Goal: Check status: Check status

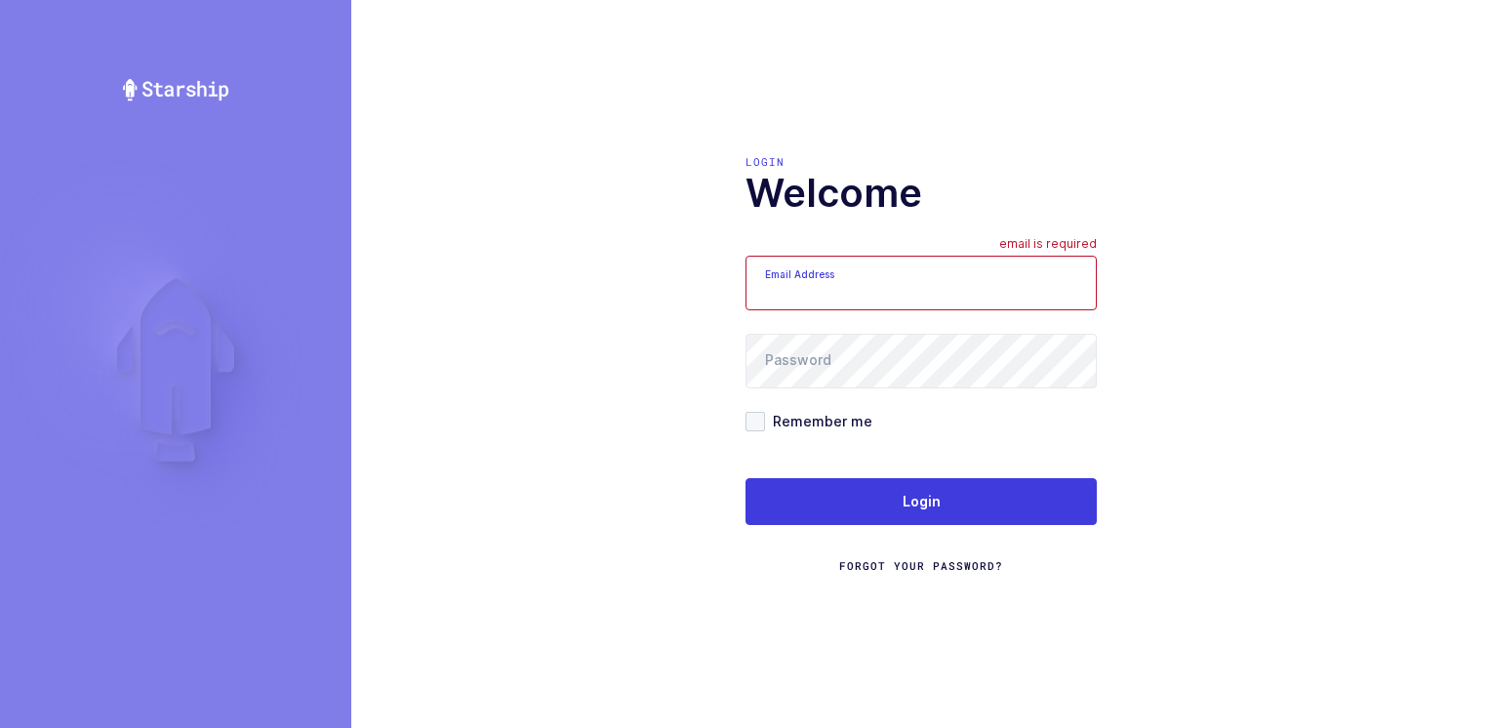
type input "[PERSON_NAME][EMAIL_ADDRESS][DOMAIN_NAME]"
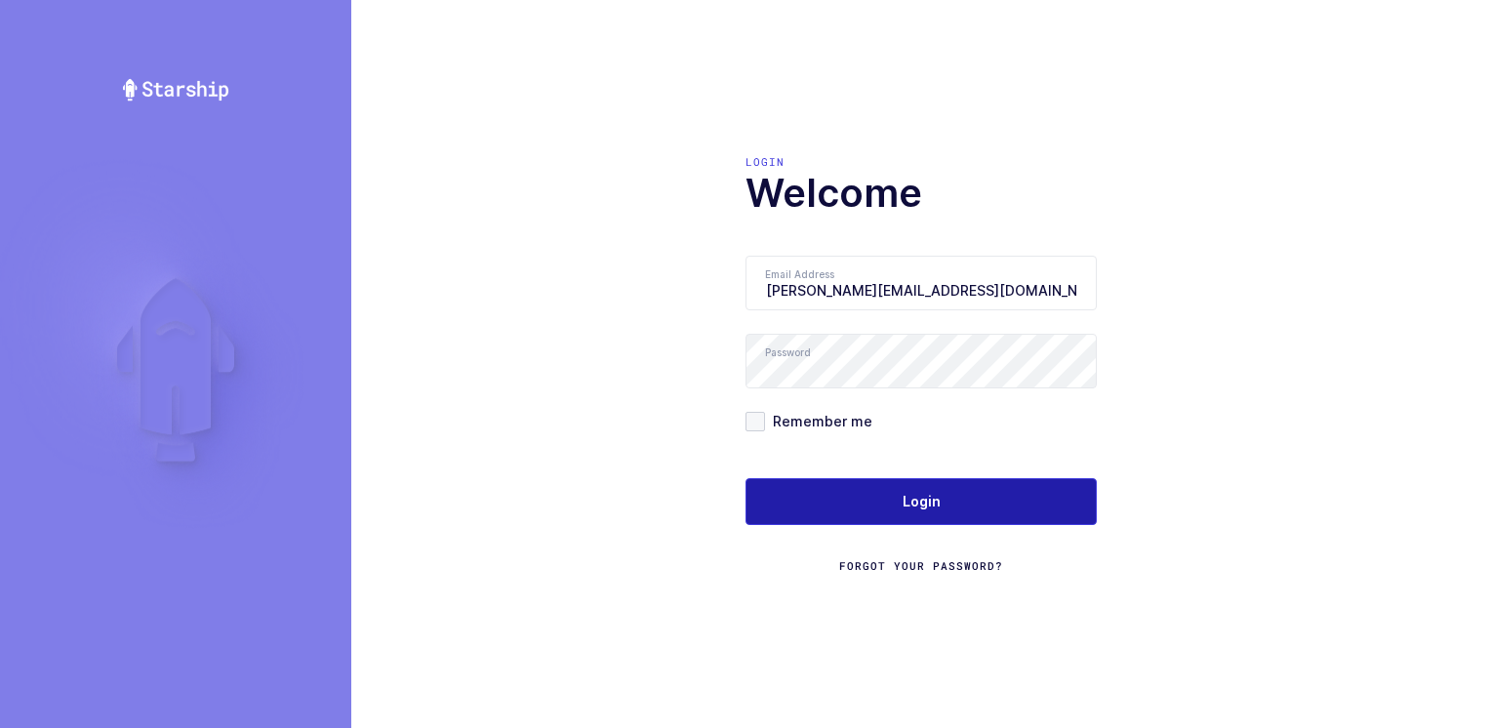
click at [719, 498] on button "Login" at bounding box center [920, 501] width 351 height 47
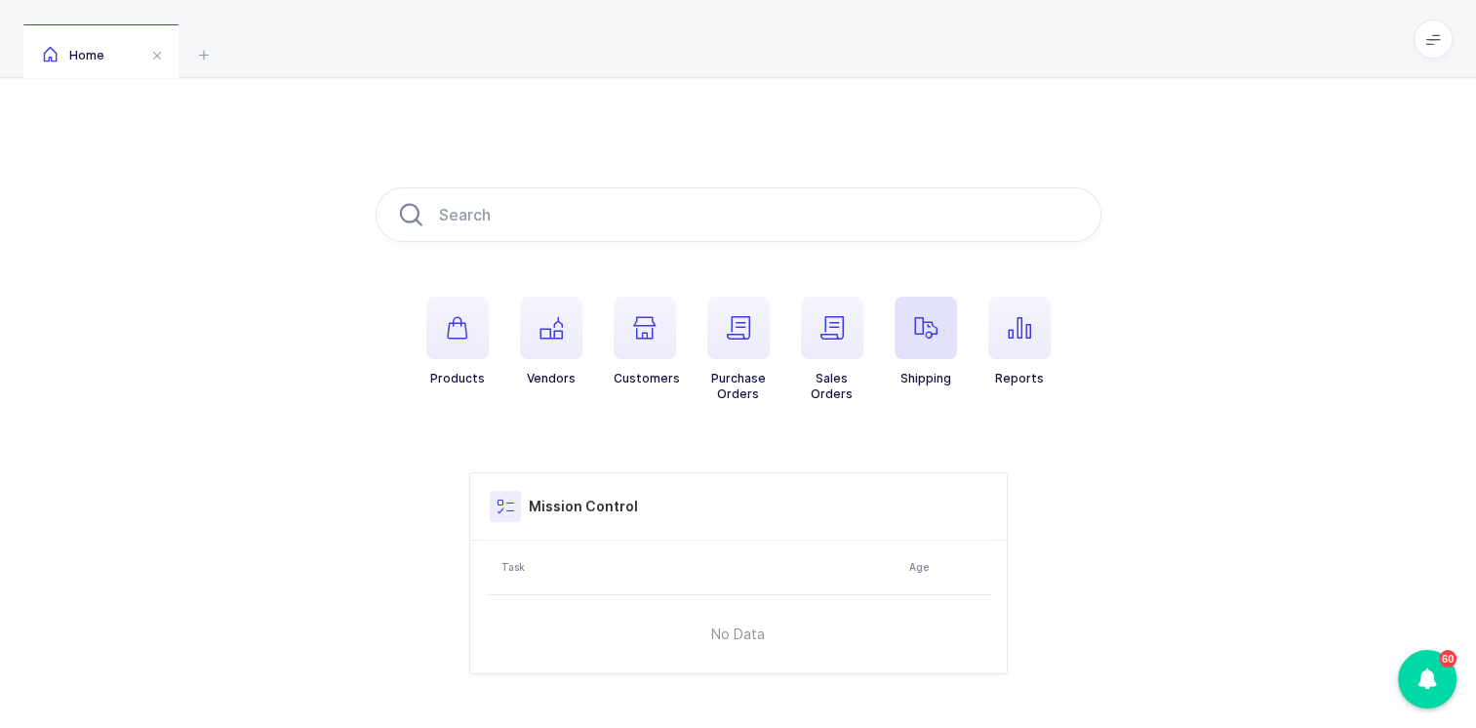
click at [921, 334] on icon "button" at bounding box center [925, 327] width 23 height 23
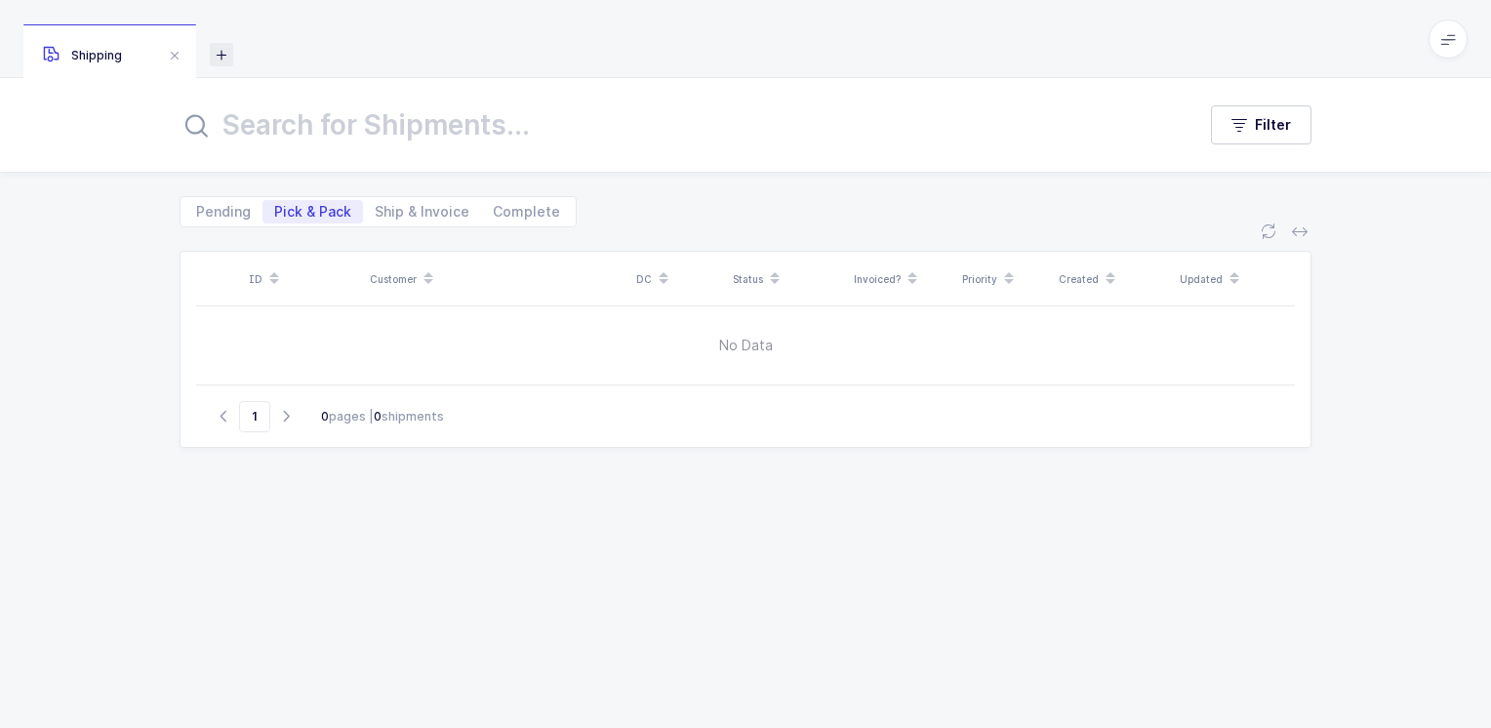
click at [222, 53] on icon at bounding box center [221, 54] width 23 height 23
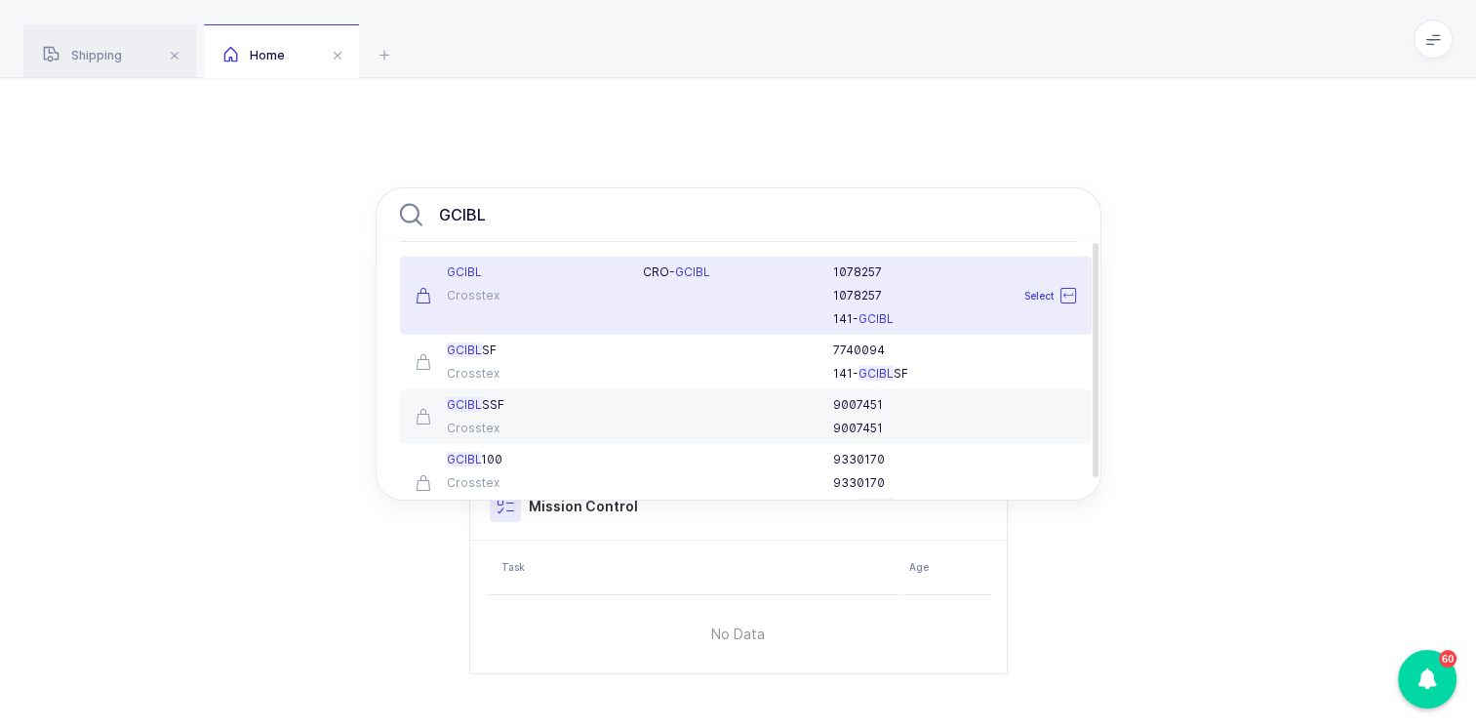
type input "GCIBL"
click at [507, 279] on div "GCIBL" at bounding box center [518, 272] width 205 height 16
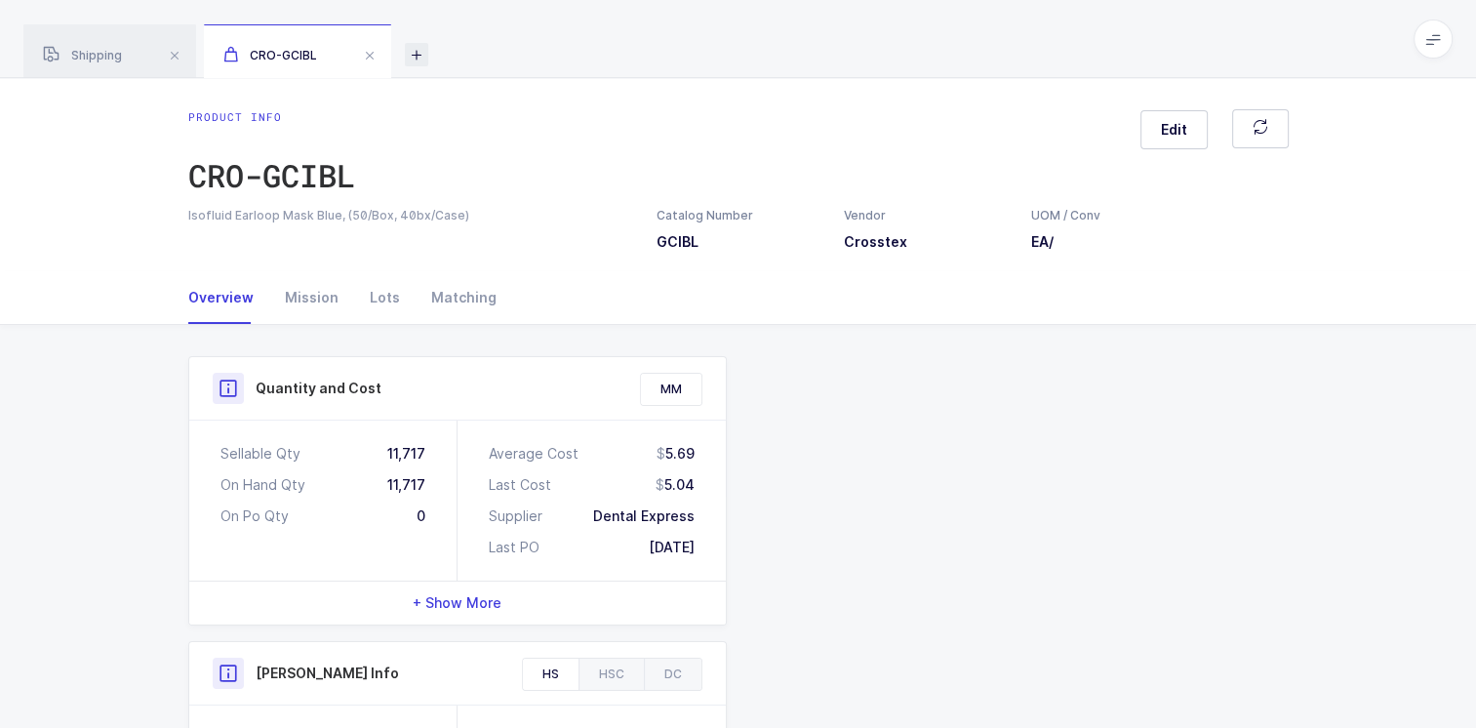
click at [420, 57] on icon at bounding box center [416, 54] width 23 height 23
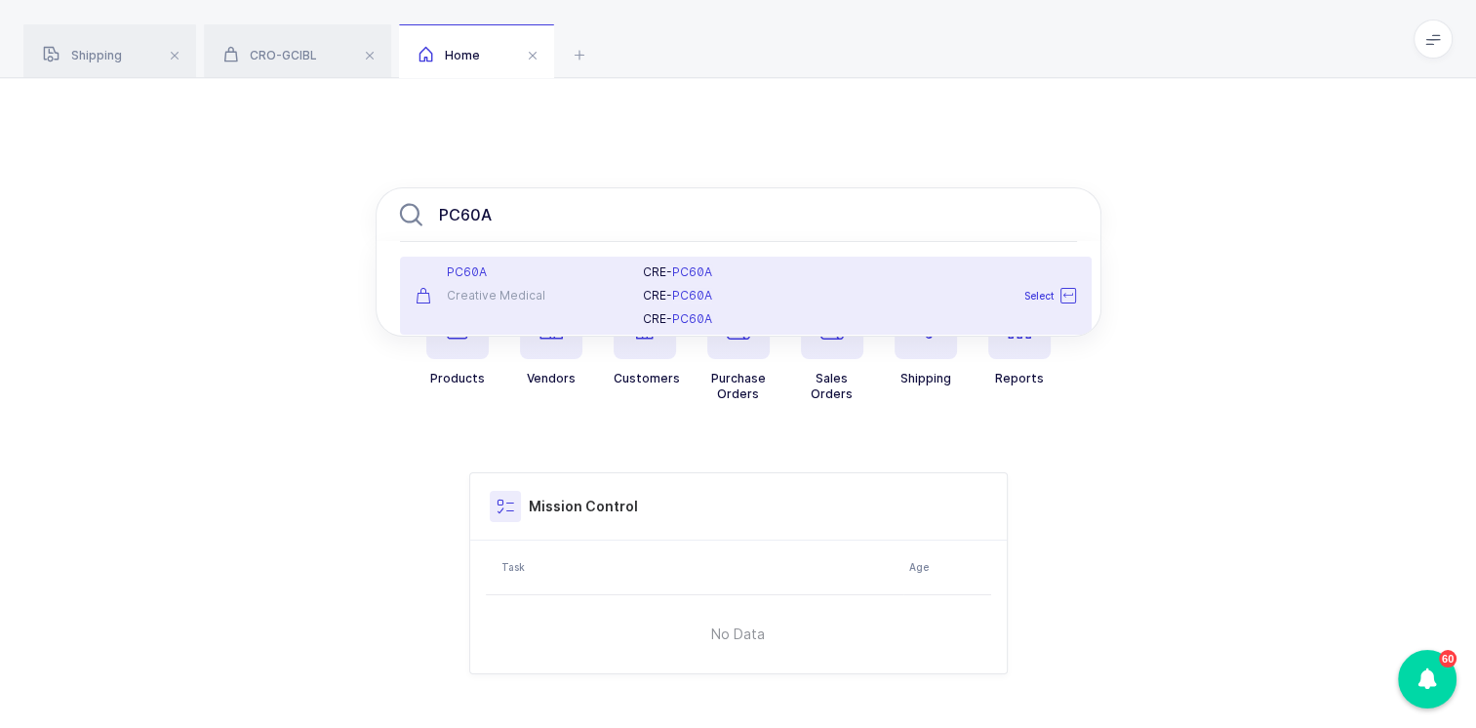
type input "PC60A"
click at [502, 295] on div "Creative Medical" at bounding box center [518, 296] width 205 height 16
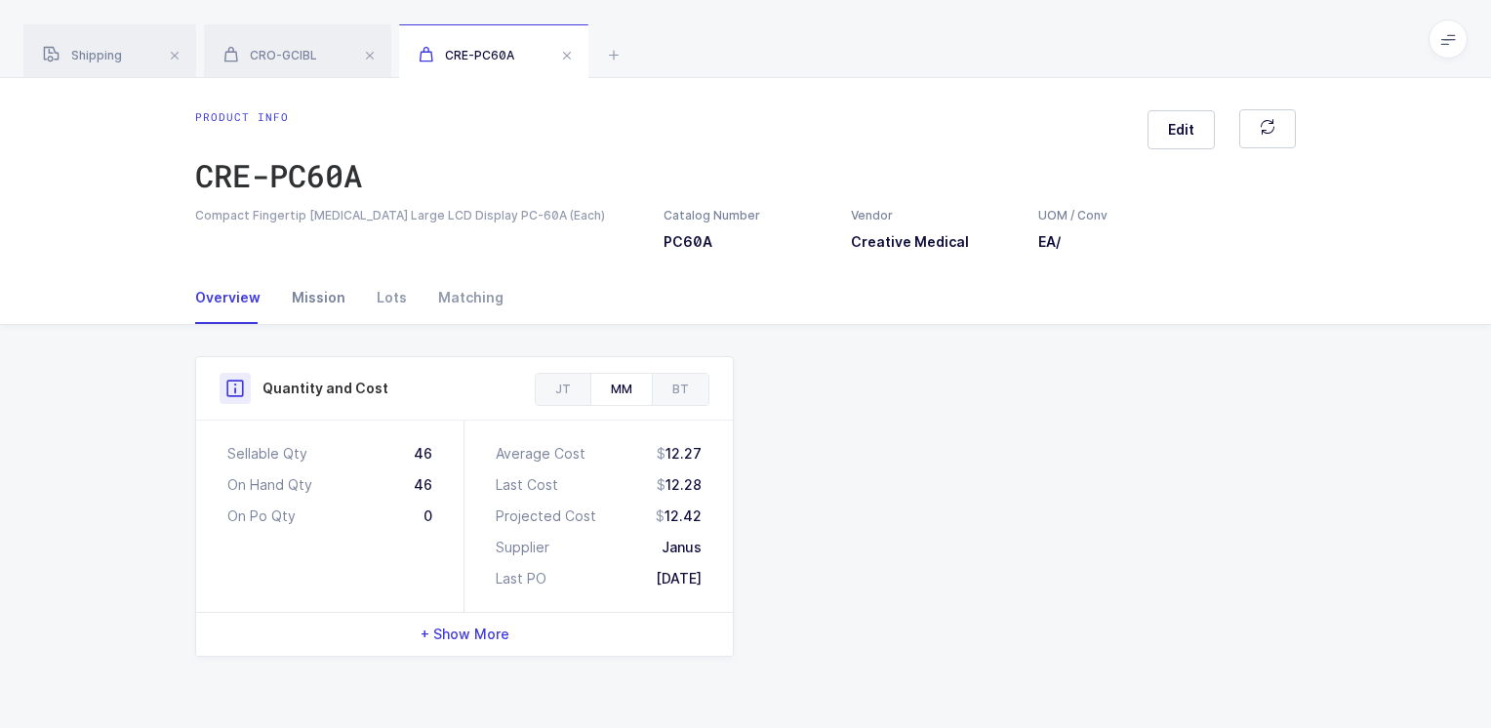
click at [315, 295] on div "Mission" at bounding box center [318, 297] width 85 height 53
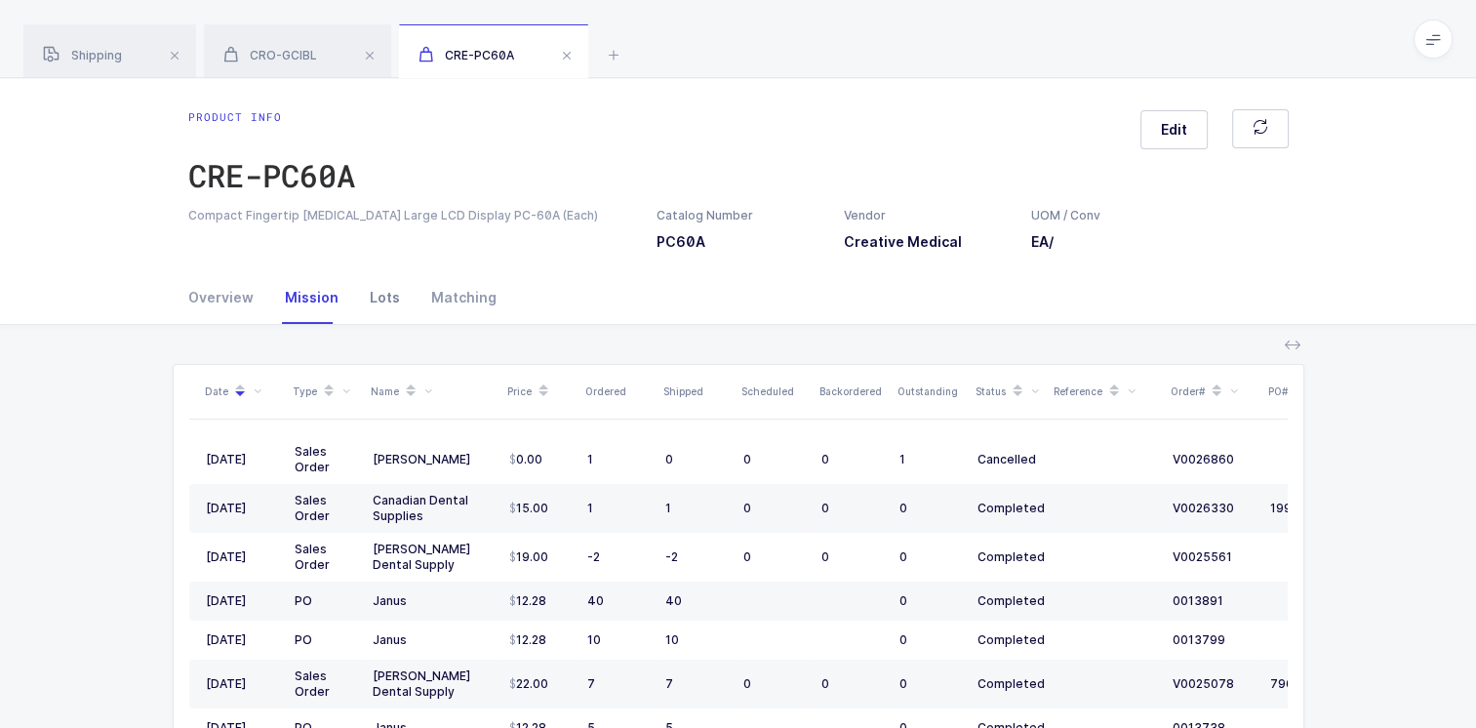
click at [382, 299] on div "Lots" at bounding box center [384, 297] width 61 height 53
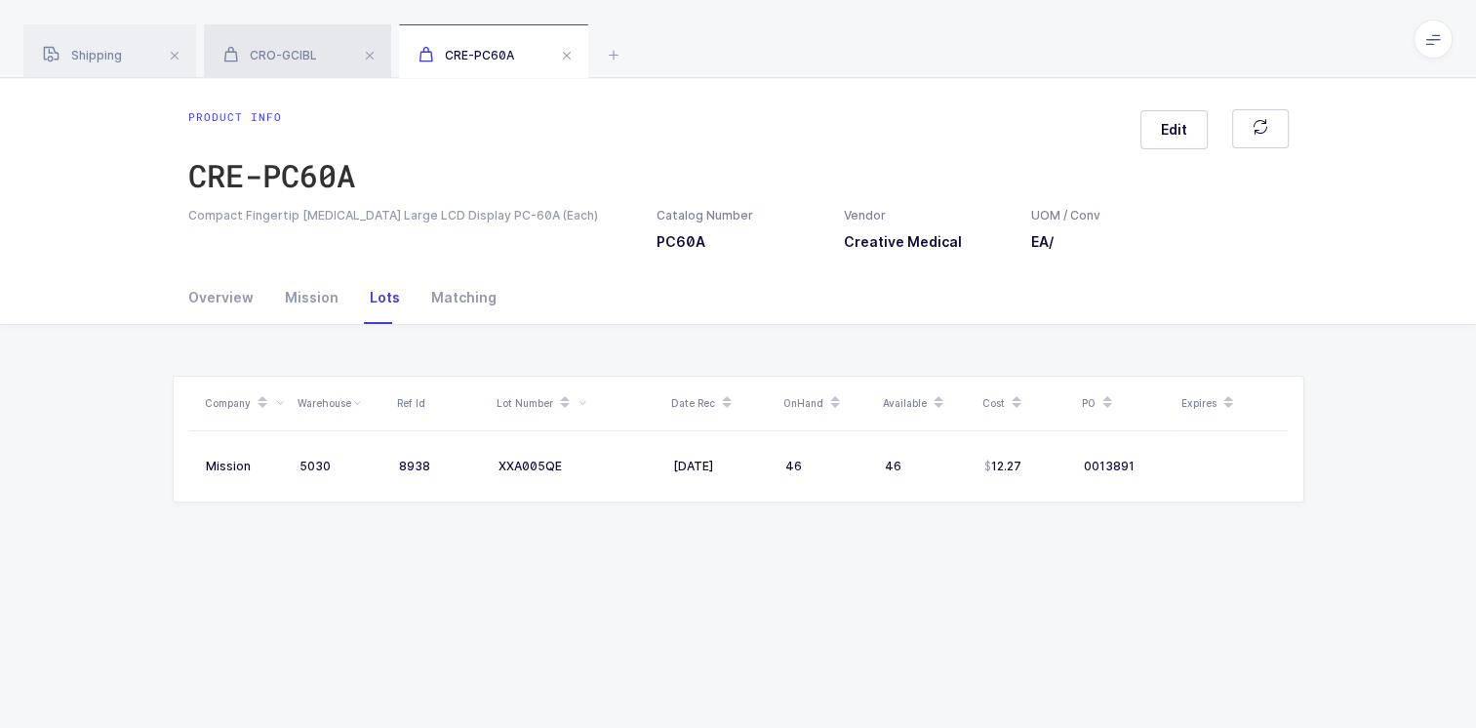
click at [300, 50] on span "CRO-GCIBL" at bounding box center [270, 55] width 94 height 15
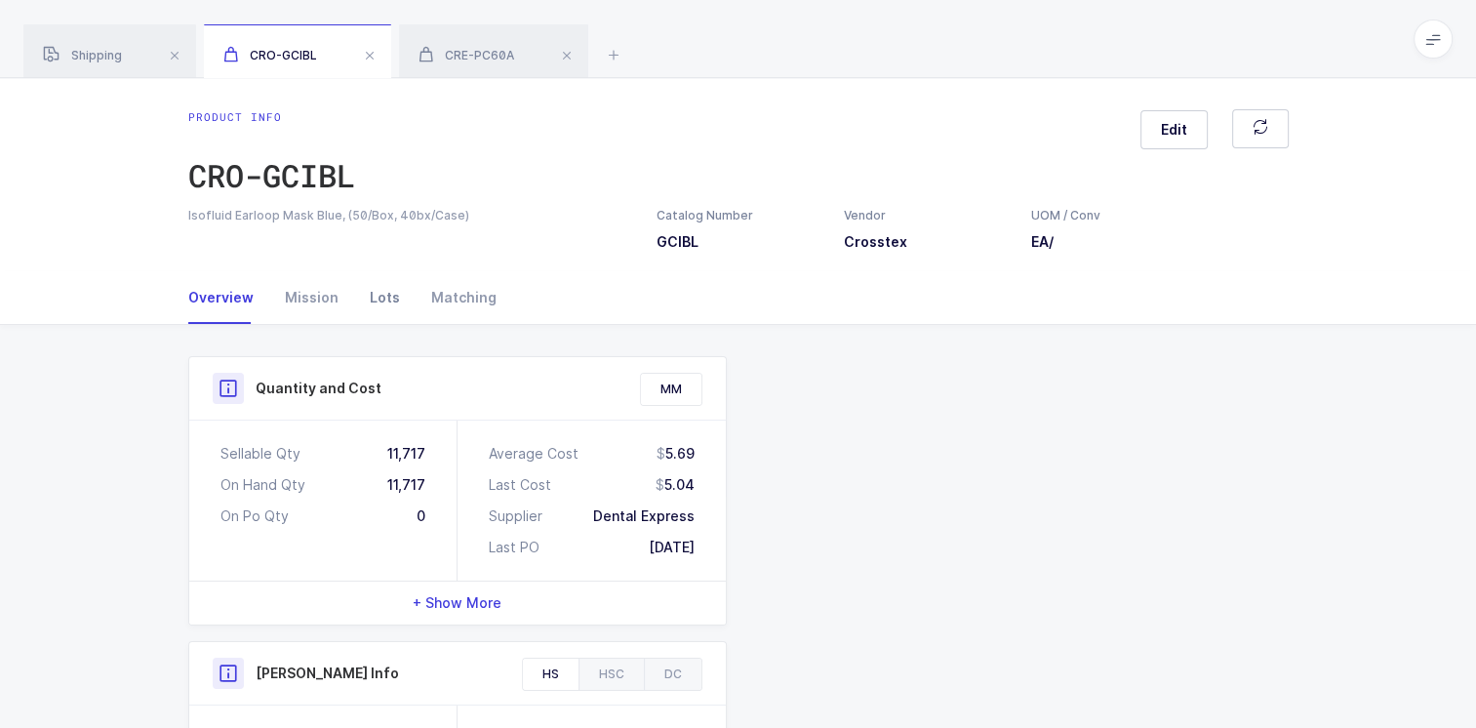
click at [372, 292] on div "Lots" at bounding box center [384, 297] width 61 height 53
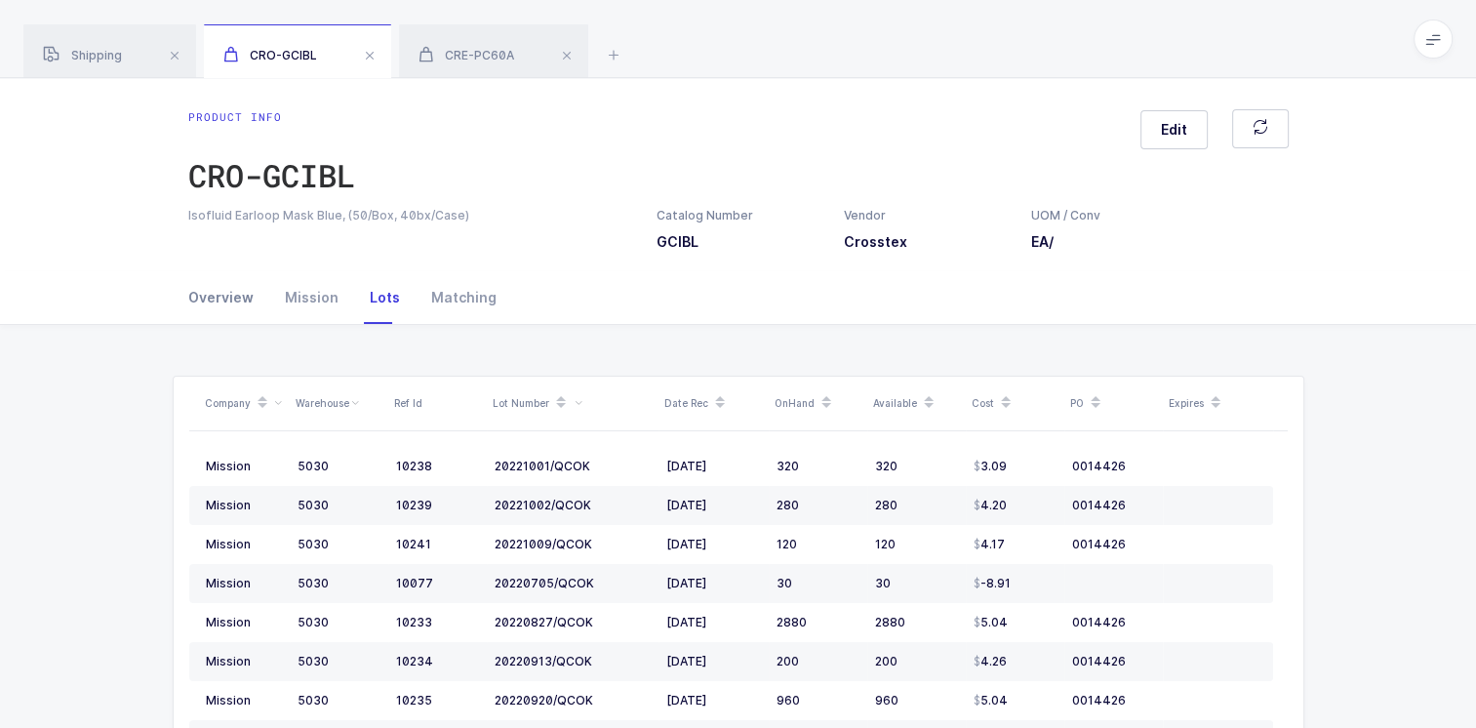
click at [204, 295] on div "Overview" at bounding box center [228, 297] width 81 height 53
